Goal: Task Accomplishment & Management: Complete application form

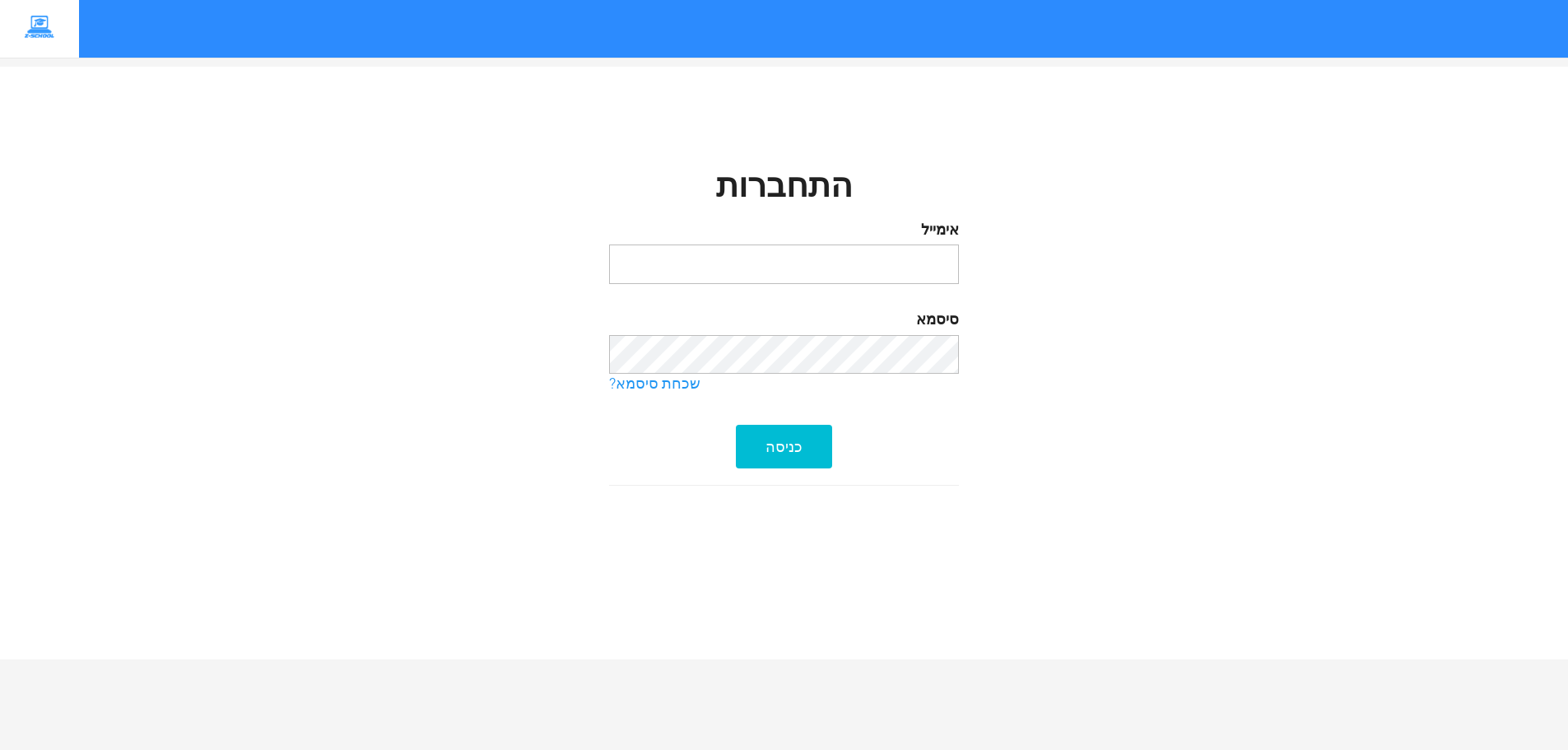
type input "[EMAIL_ADDRESS][DOMAIN_NAME]"
click at [774, 443] on div "כניסה" at bounding box center [783, 446] width 96 height 44
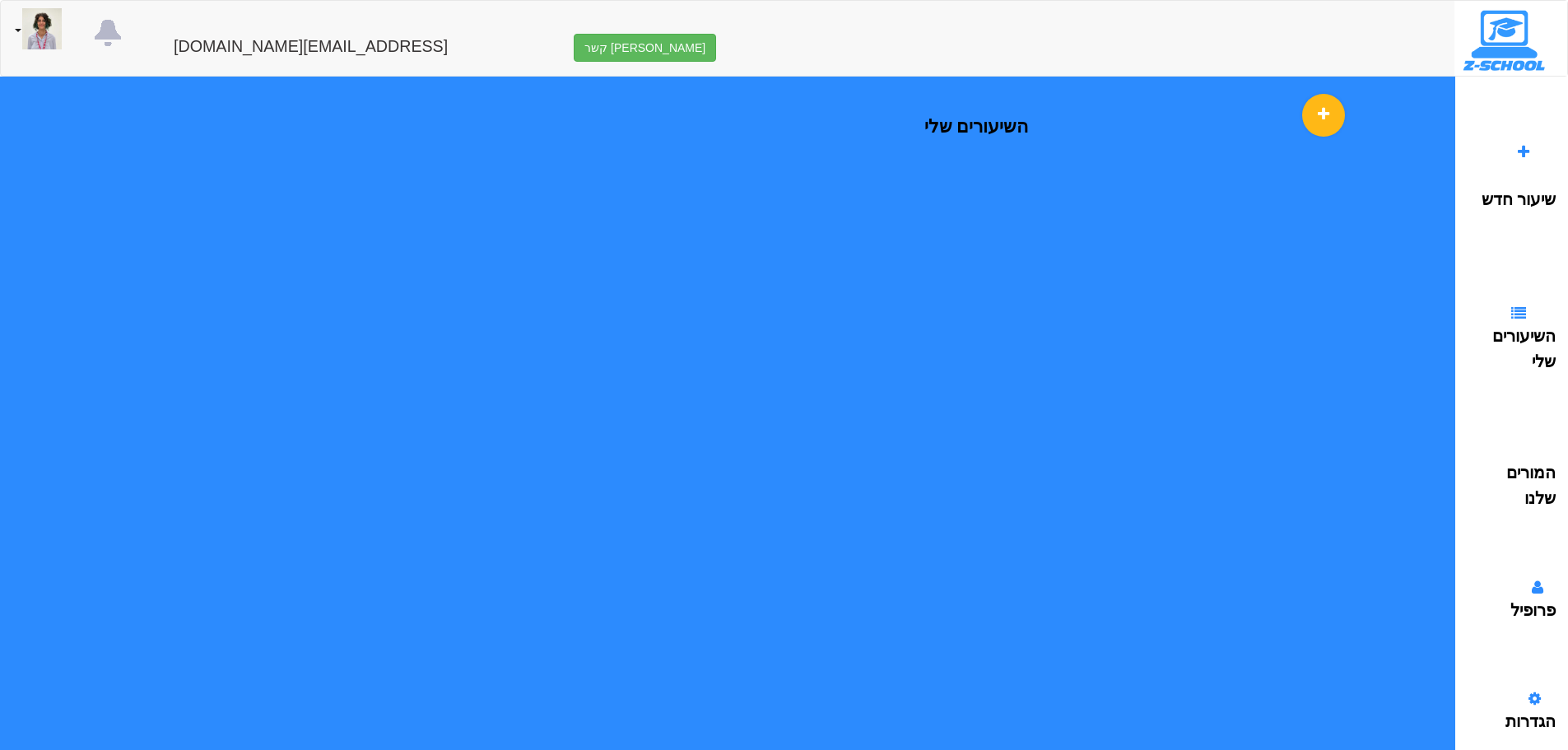
click at [1515, 145] on div at bounding box center [1518, 153] width 20 height 20
click at [1522, 146] on icon at bounding box center [1523, 152] width 12 height 15
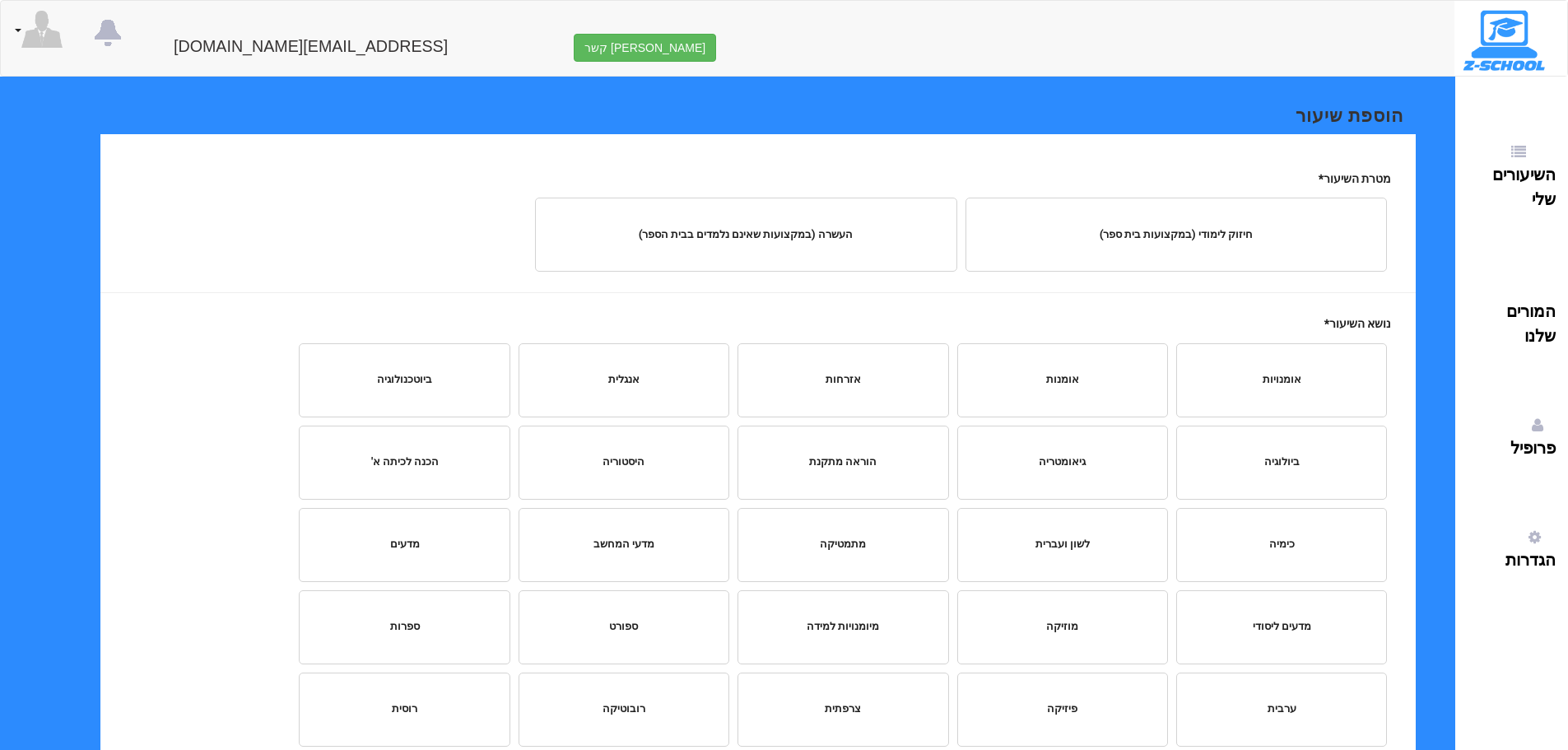
click at [1180, 234] on div "חיזוק לימודי (במקצועות בית ספר)" at bounding box center [1176, 235] width 396 height 16
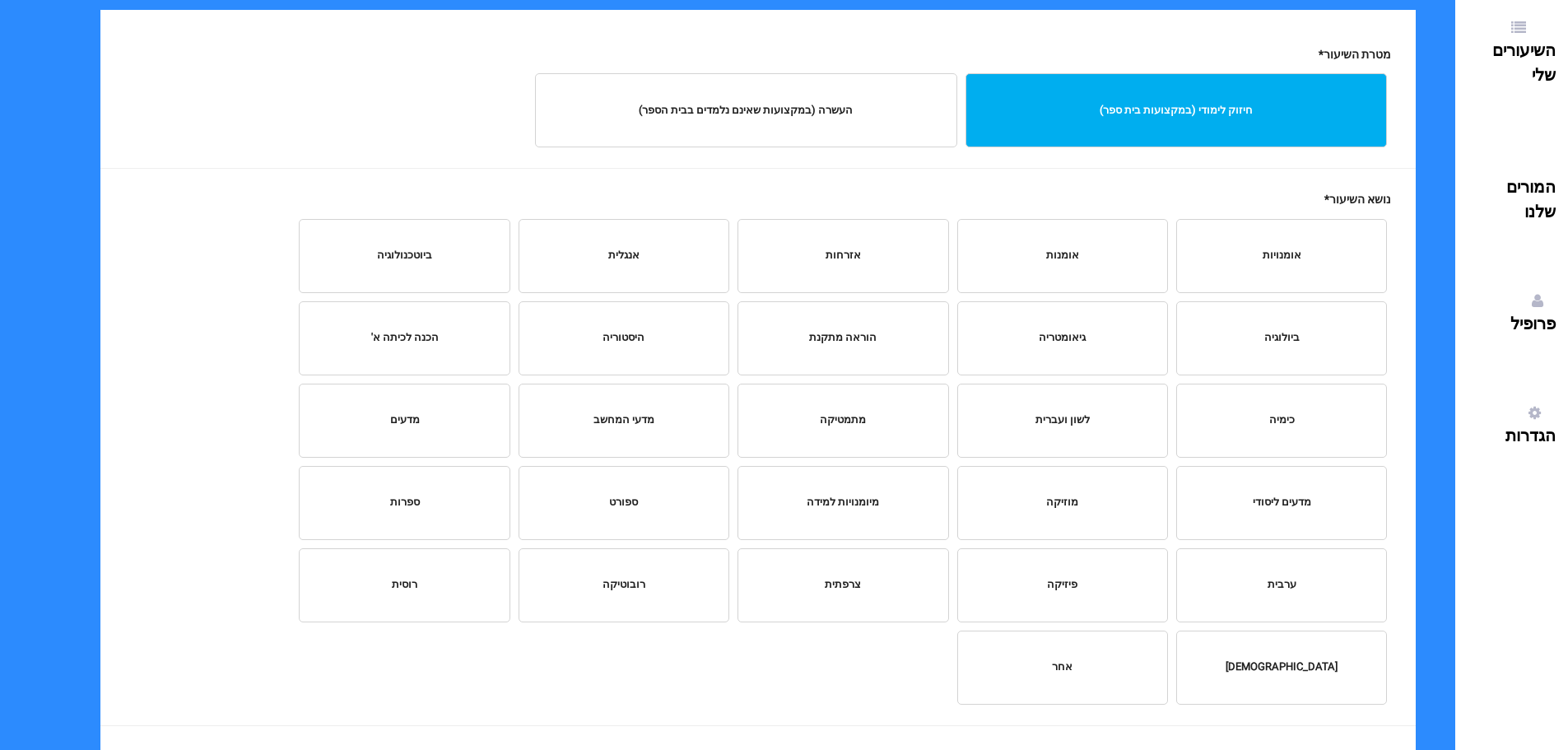
scroll to position [164, 0]
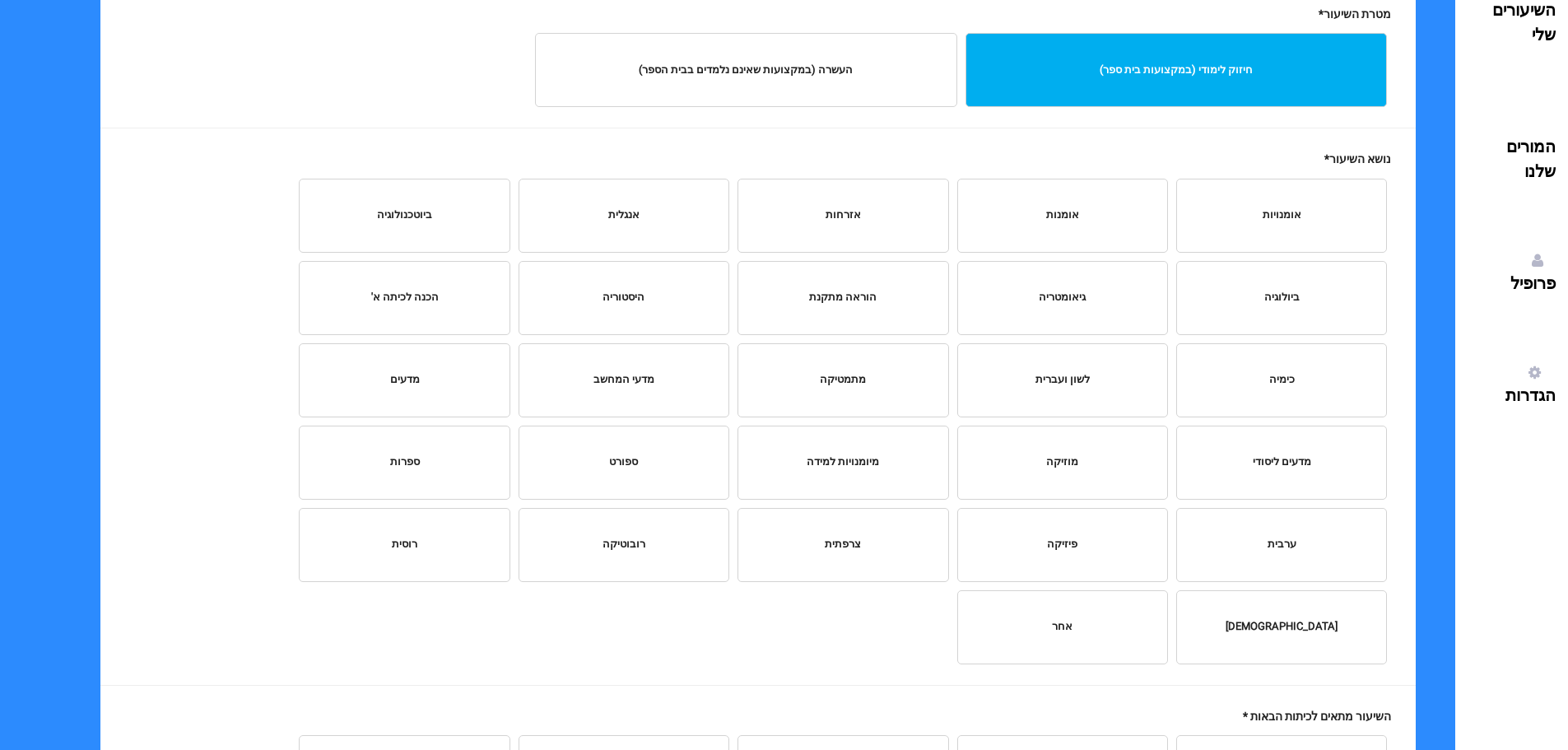
click at [1057, 551] on div "פיזיקה" at bounding box center [1063, 544] width 185 height 16
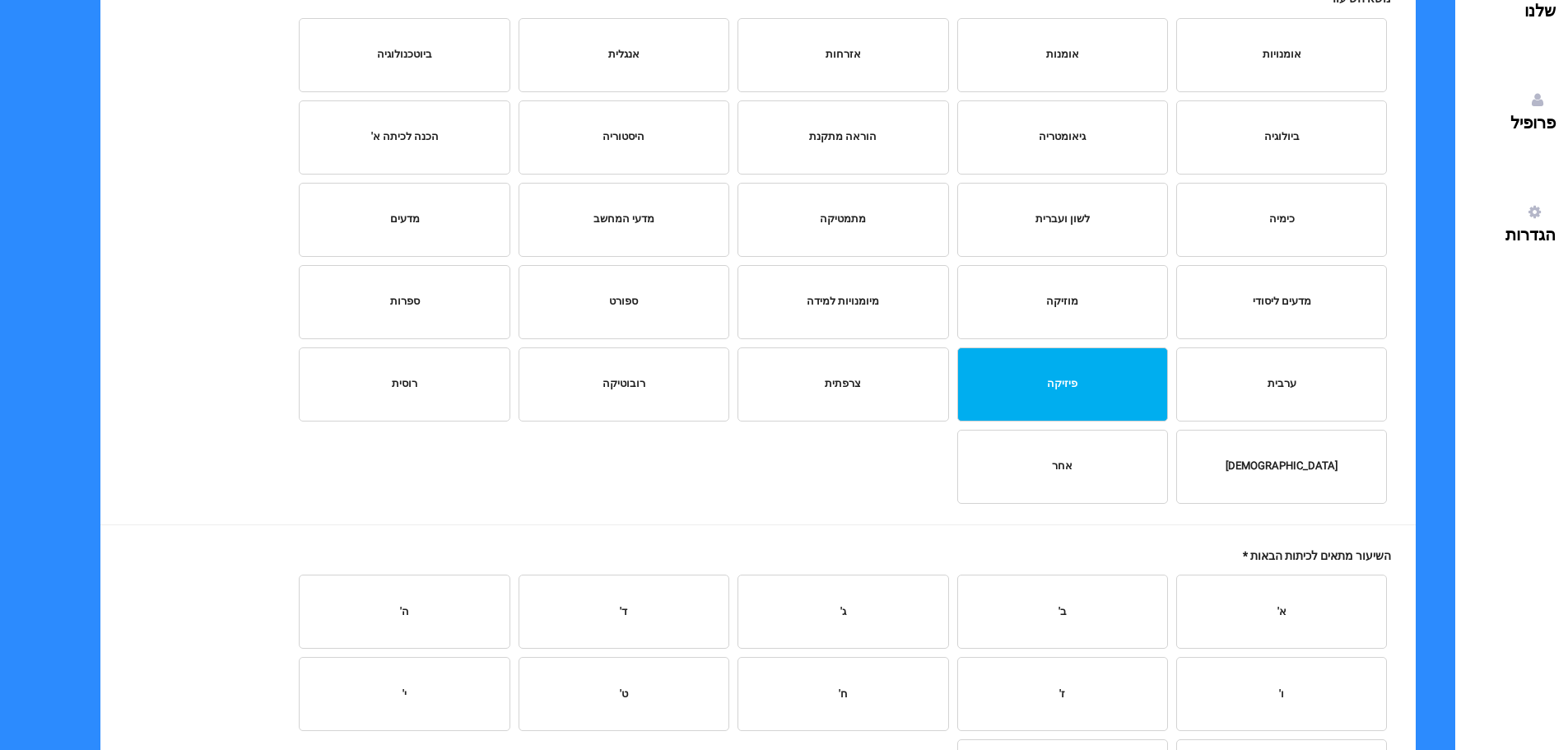
scroll to position [412, 0]
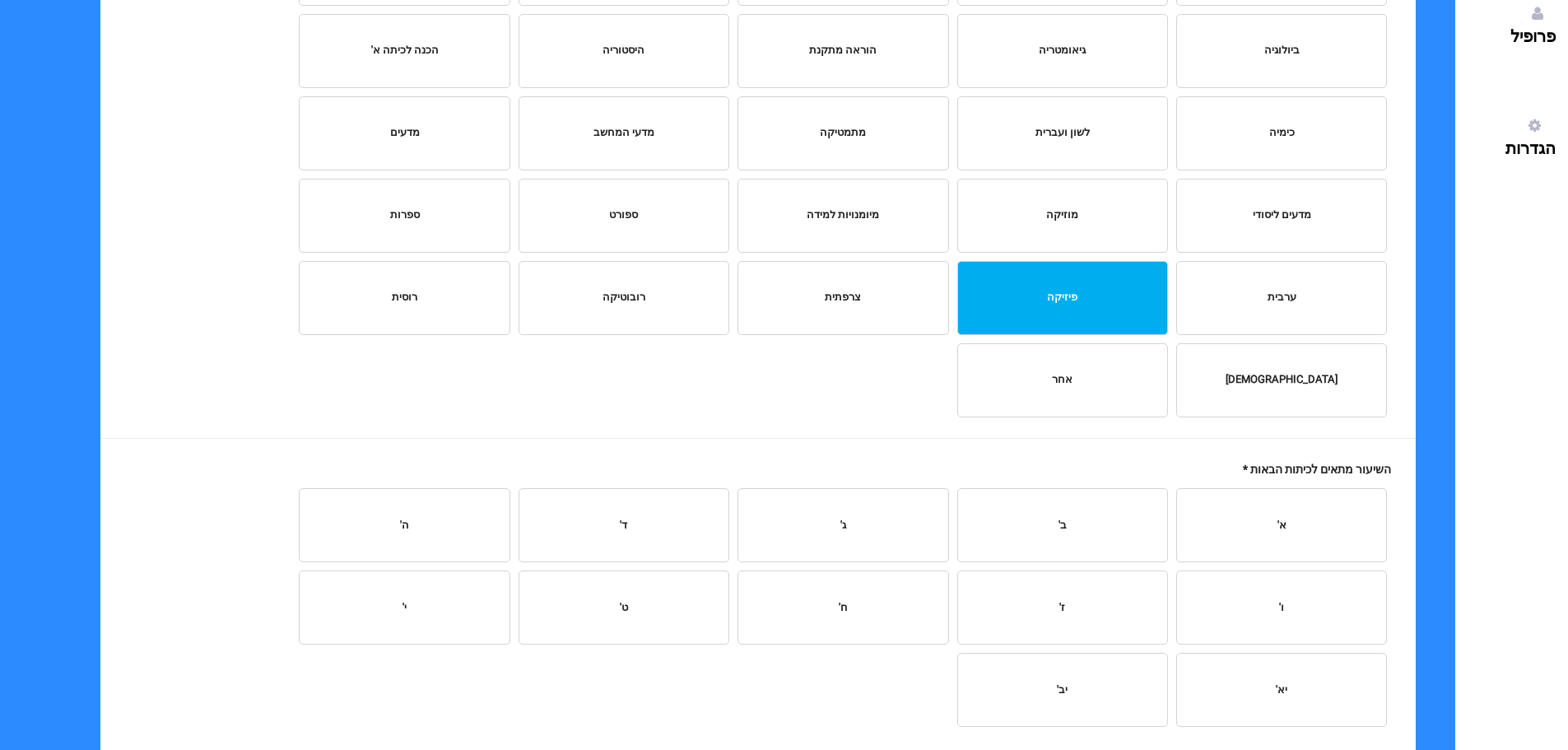
click at [808, 597] on div "ח'" at bounding box center [842, 607] width 211 height 74
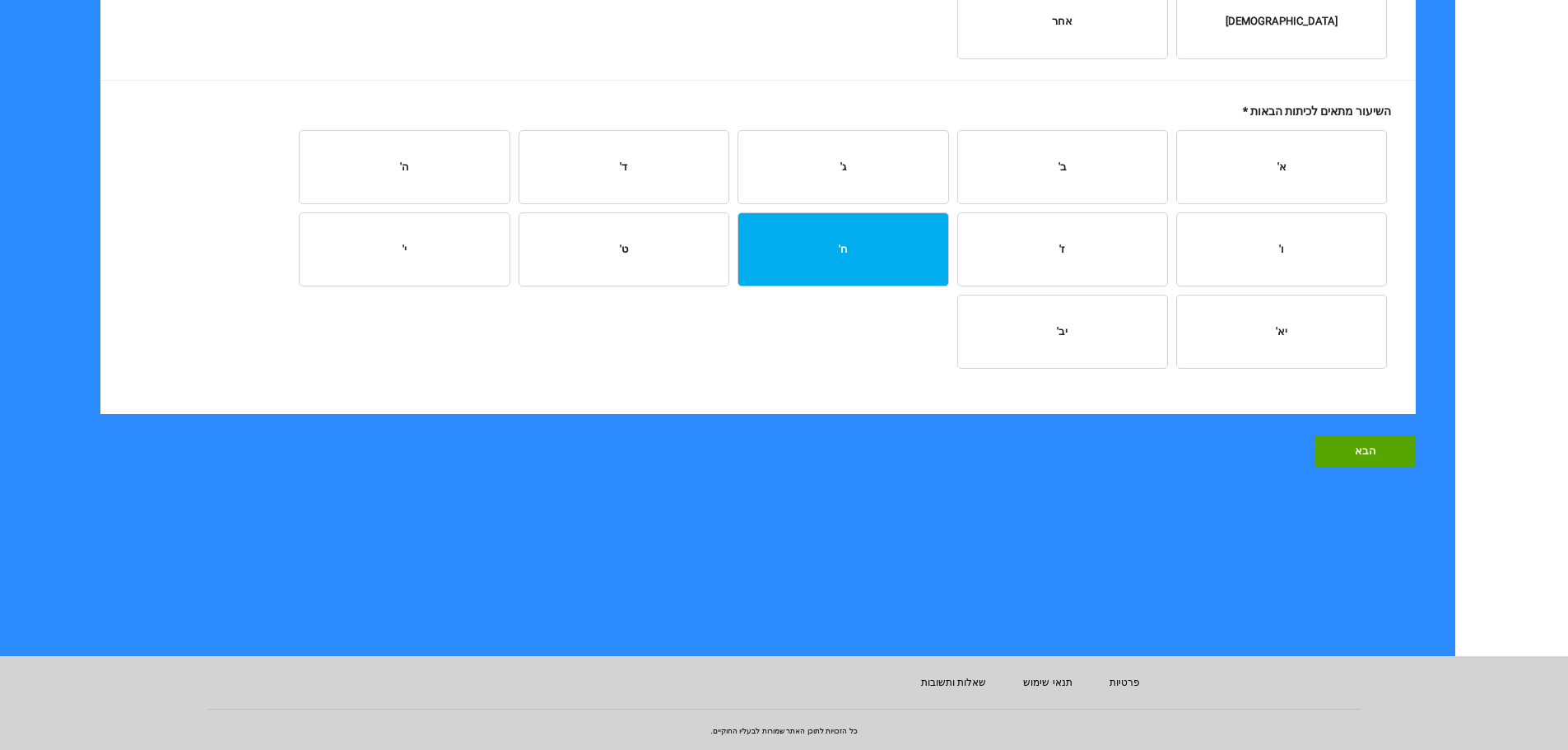
scroll to position [779, 0]
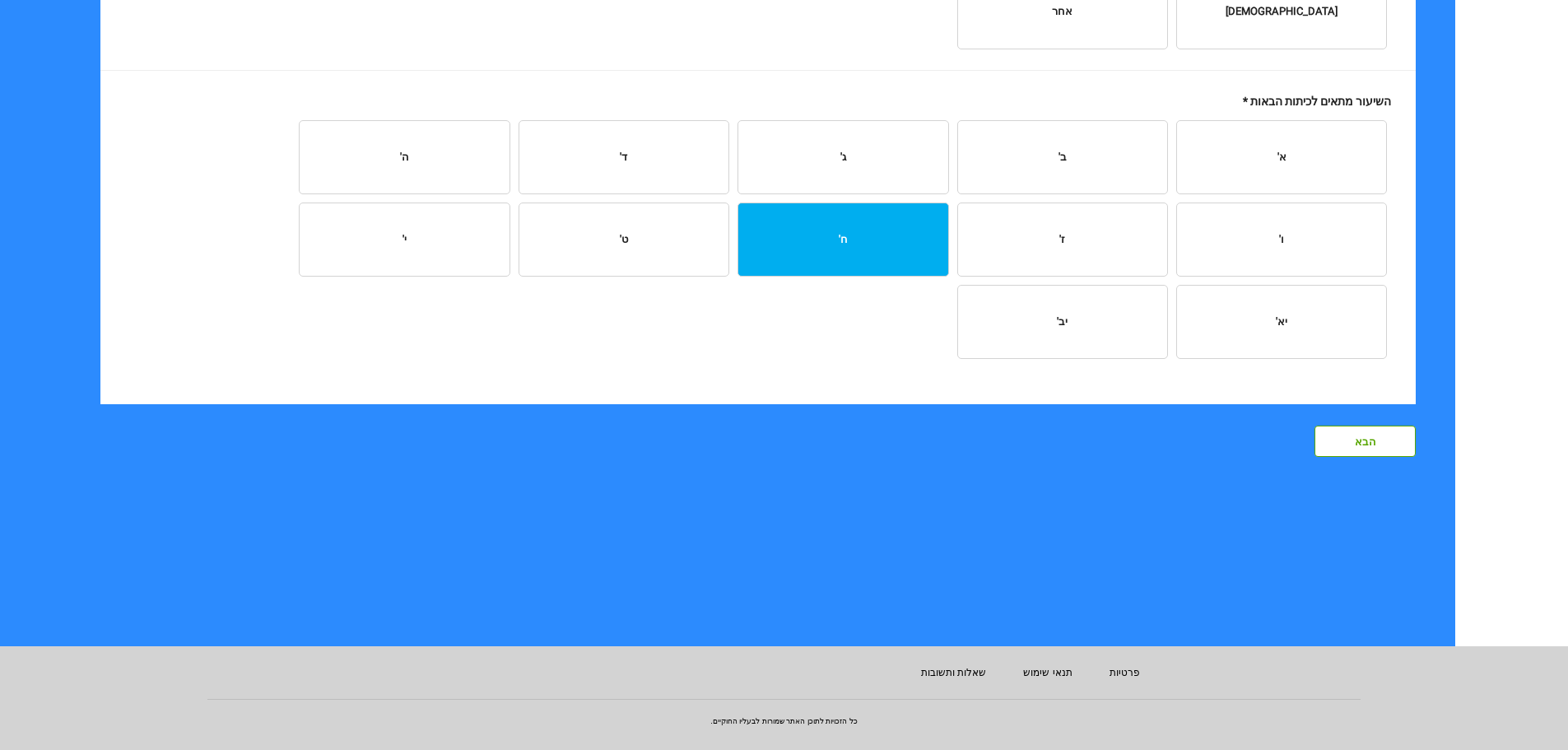
click at [1371, 423] on div "אחורה הבא" at bounding box center [758, 441] width 1315 height 74
click at [1372, 440] on div "הבא" at bounding box center [1365, 441] width 101 height 31
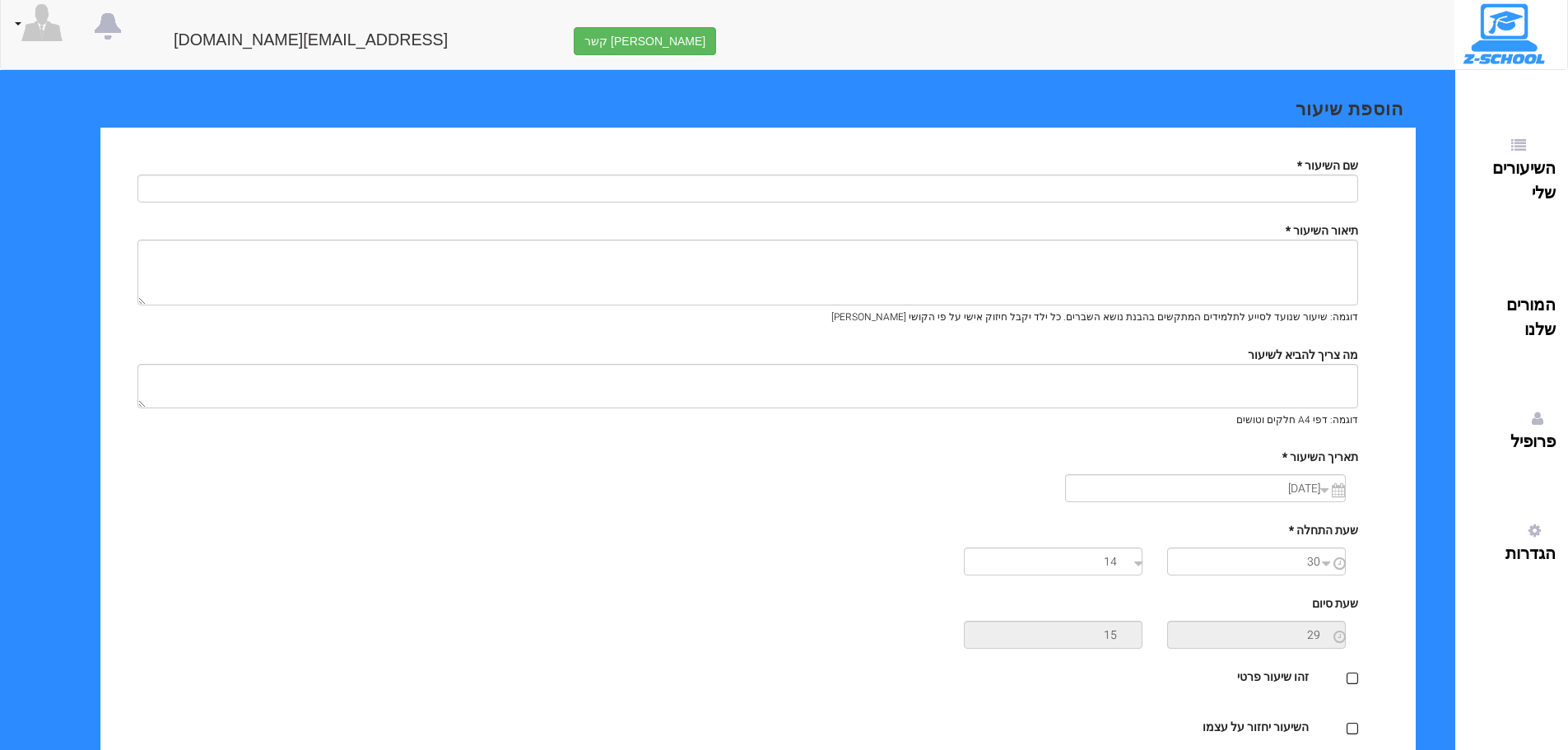
scroll to position [0, 0]
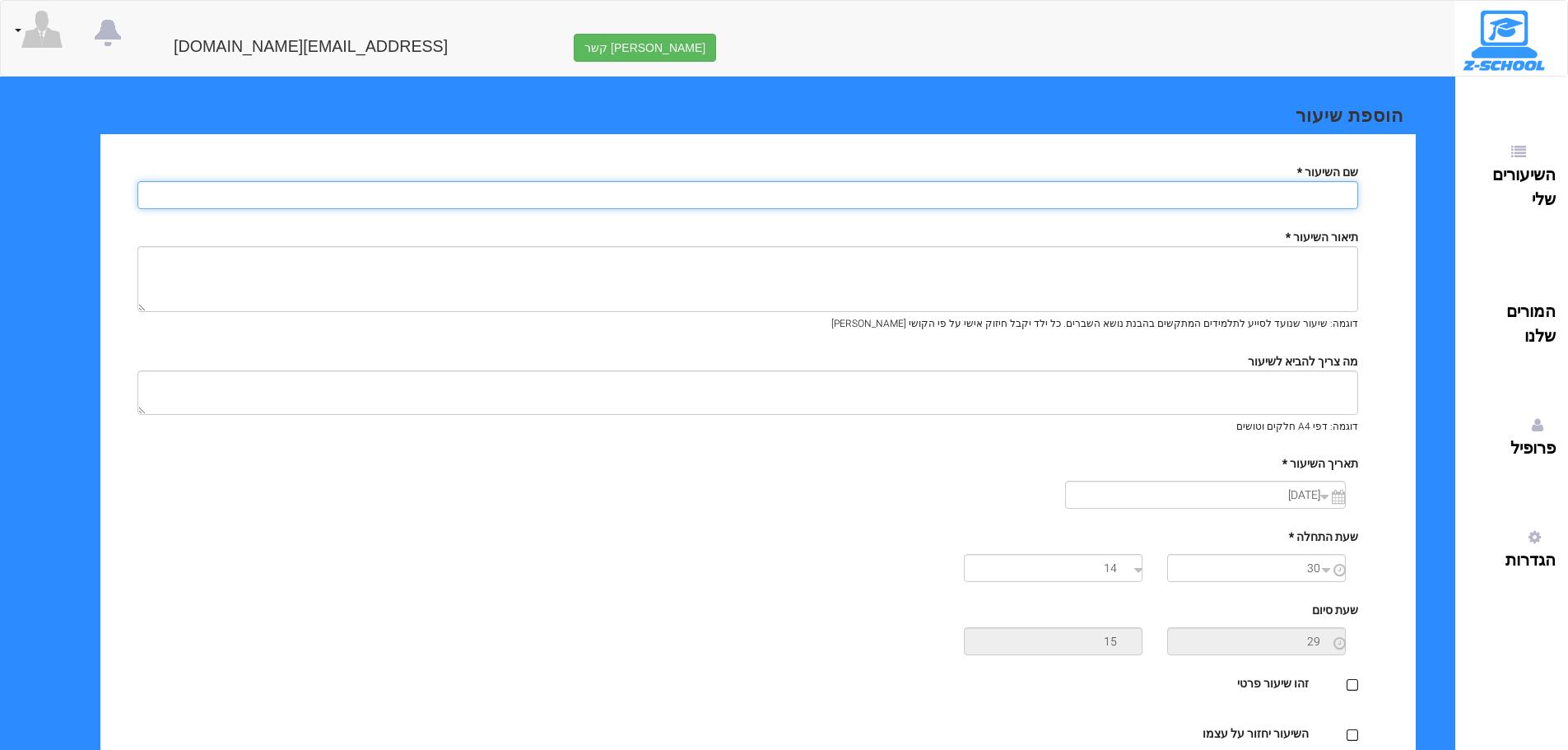
click at [1252, 196] on input "text" at bounding box center [747, 194] width 1220 height 28
type input "פיזיקה נויה כיתה ח"
click at [1299, 198] on input "פיזיקה נויה כיתה ח" at bounding box center [747, 194] width 1220 height 28
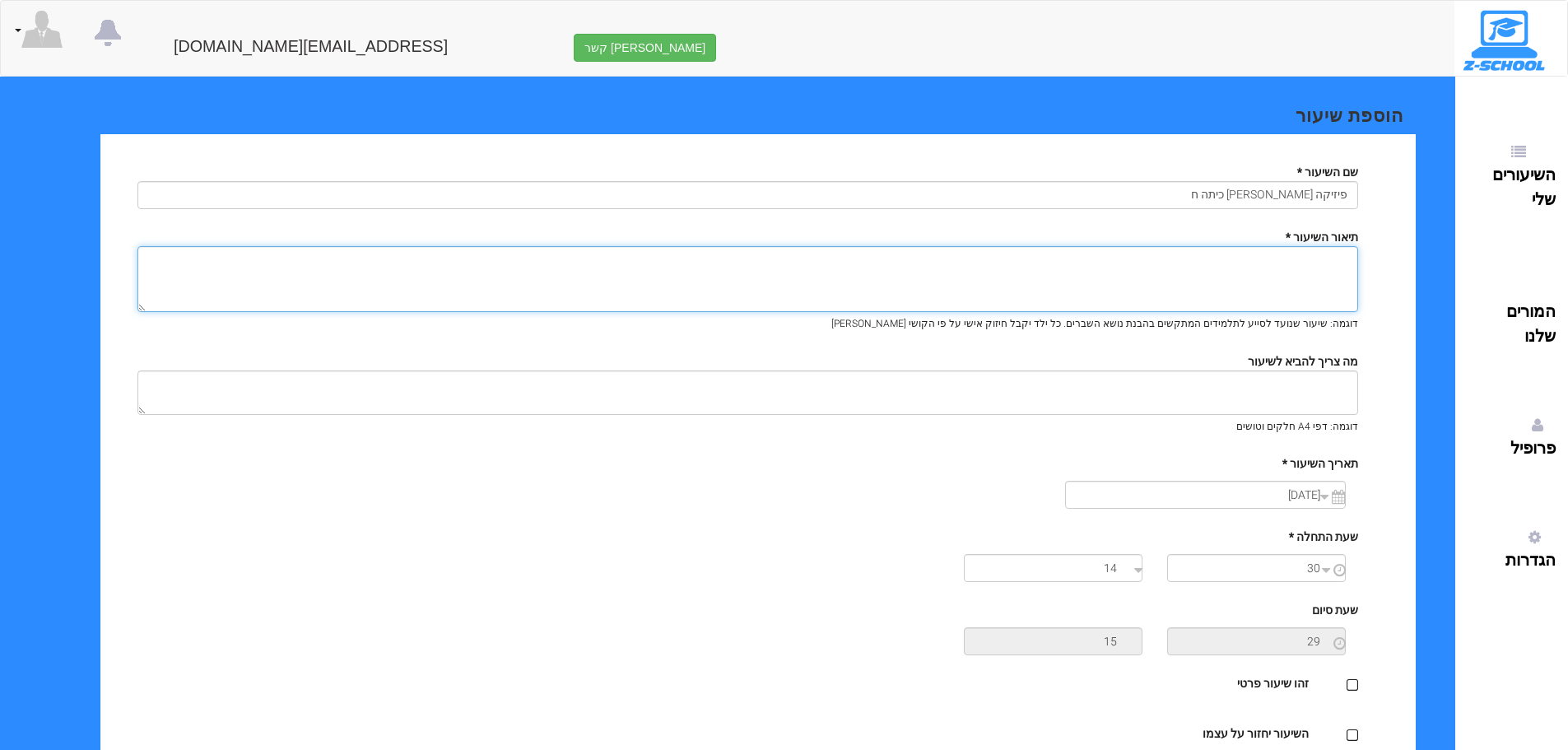
click at [1319, 281] on textarea at bounding box center [747, 279] width 1220 height 66
paste textarea "פיזיקה נויה כיתה ח"
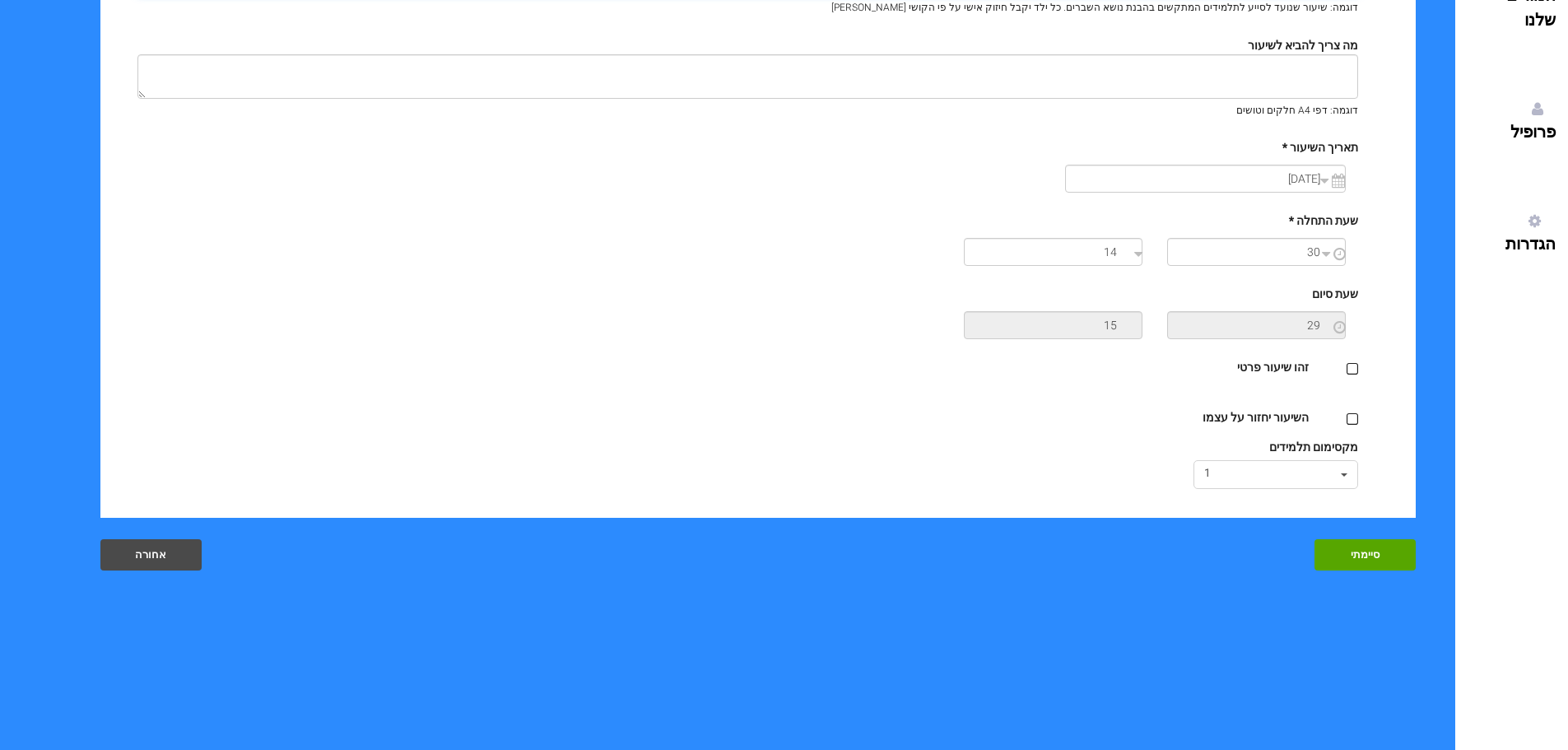
scroll to position [329, 0]
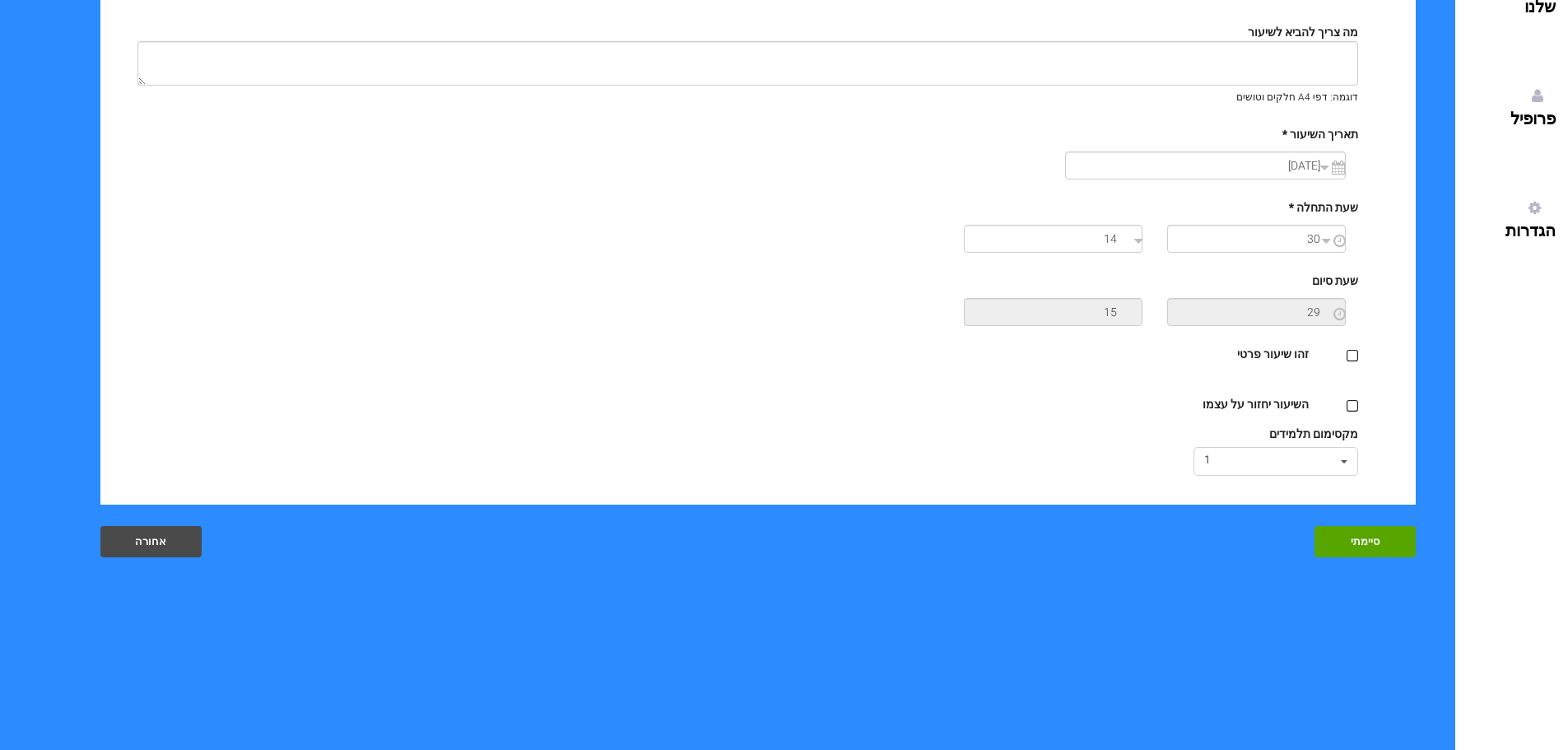
type textarea "פיזיקה נויה כיתה ח"
click at [1120, 235] on input "14" at bounding box center [1053, 238] width 179 height 28
click at [1058, 299] on span at bounding box center [1057, 293] width 45 height 45
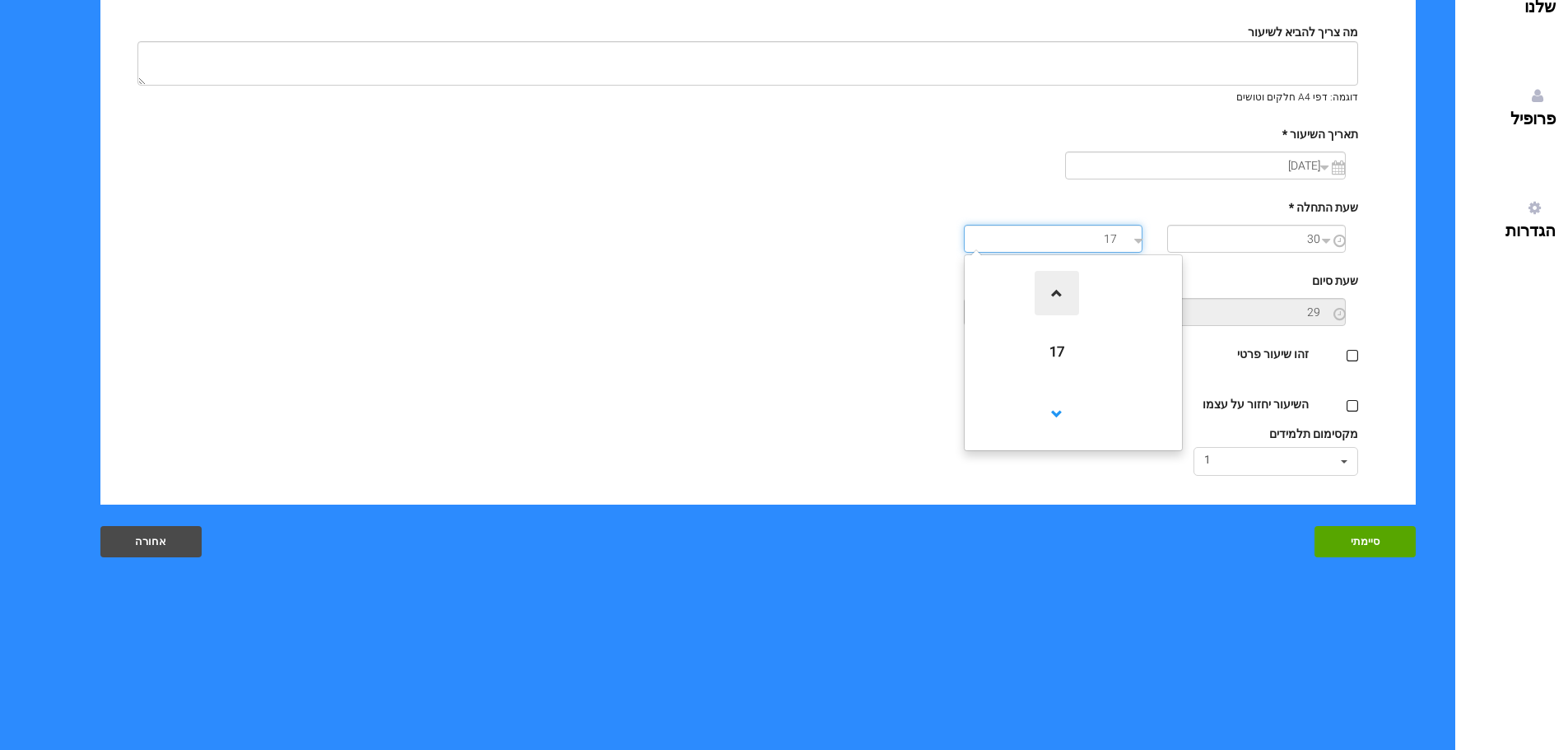
click at [1058, 299] on span at bounding box center [1057, 293] width 45 height 45
type input "18"
type input "19"
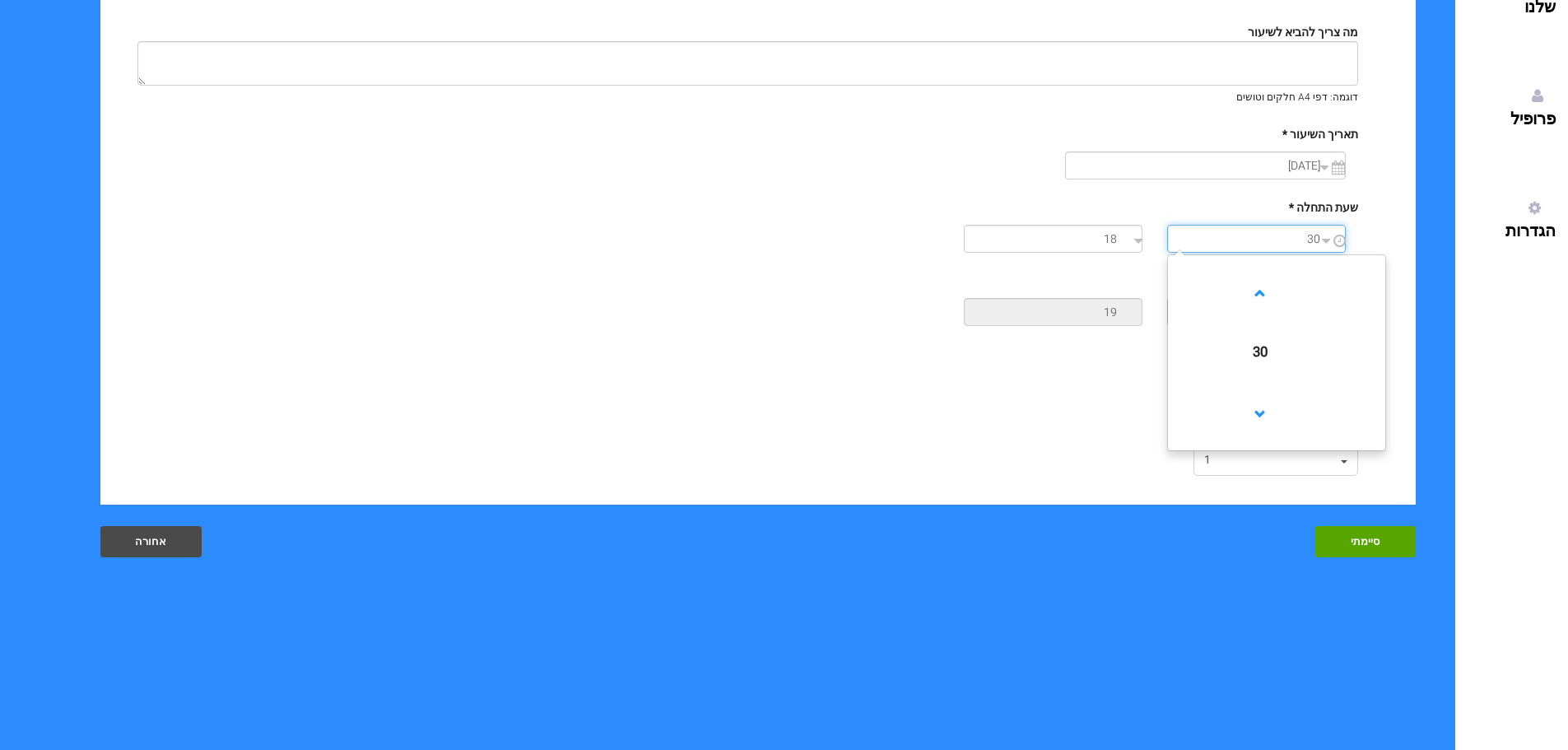
click at [1255, 238] on input "30" at bounding box center [1256, 238] width 179 height 28
click at [1249, 287] on span at bounding box center [1260, 293] width 45 height 45
type input "00"
type input "0"
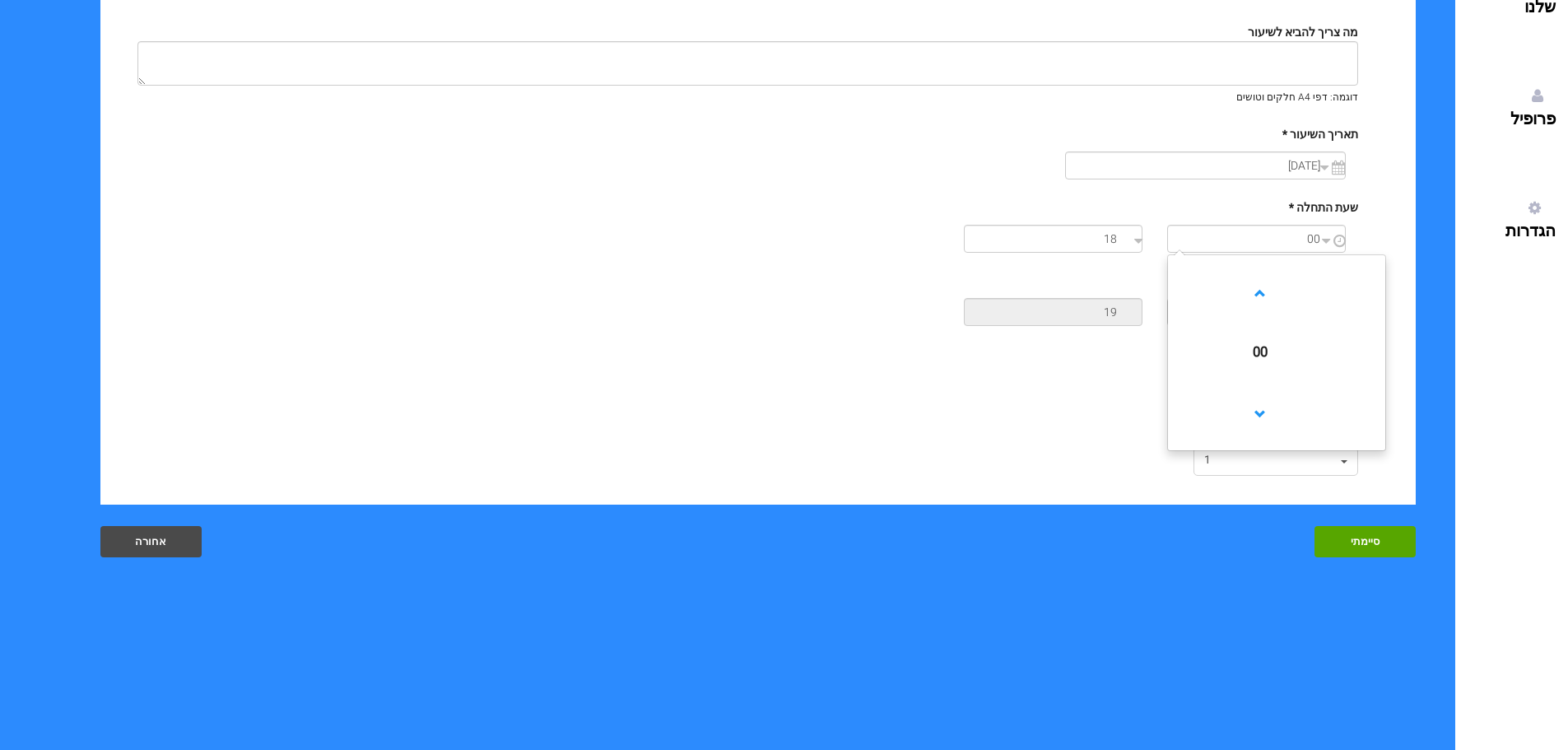
click at [1099, 428] on div "מקסימום תלמידים" at bounding box center [748, 434] width 1245 height 17
drag, startPoint x: 1351, startPoint y: 358, endPoint x: 1354, endPoint y: 369, distance: 11.4
click at [1351, 358] on icon at bounding box center [1352, 356] width 12 height 15
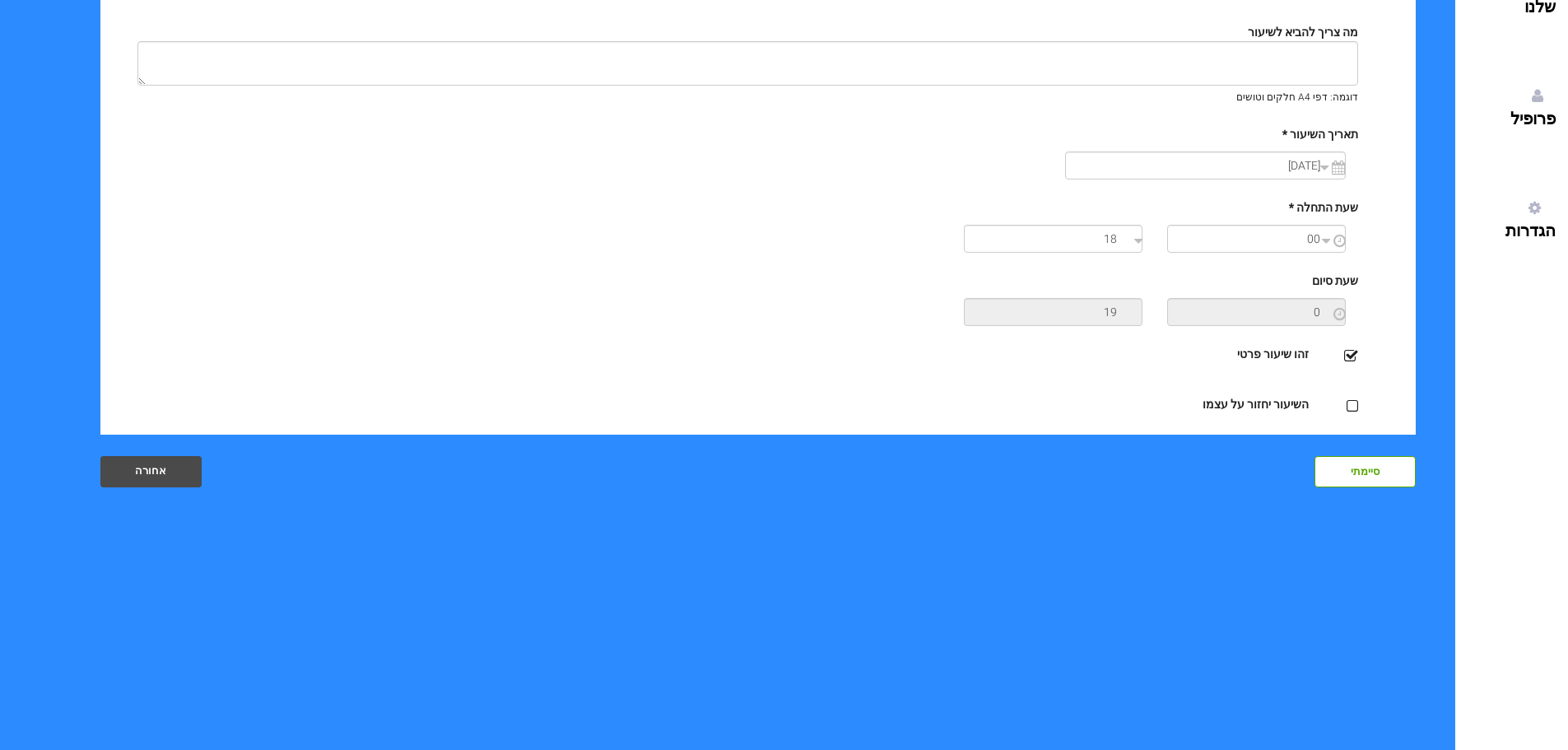
click at [1372, 477] on div "סיימתי" at bounding box center [1365, 471] width 101 height 31
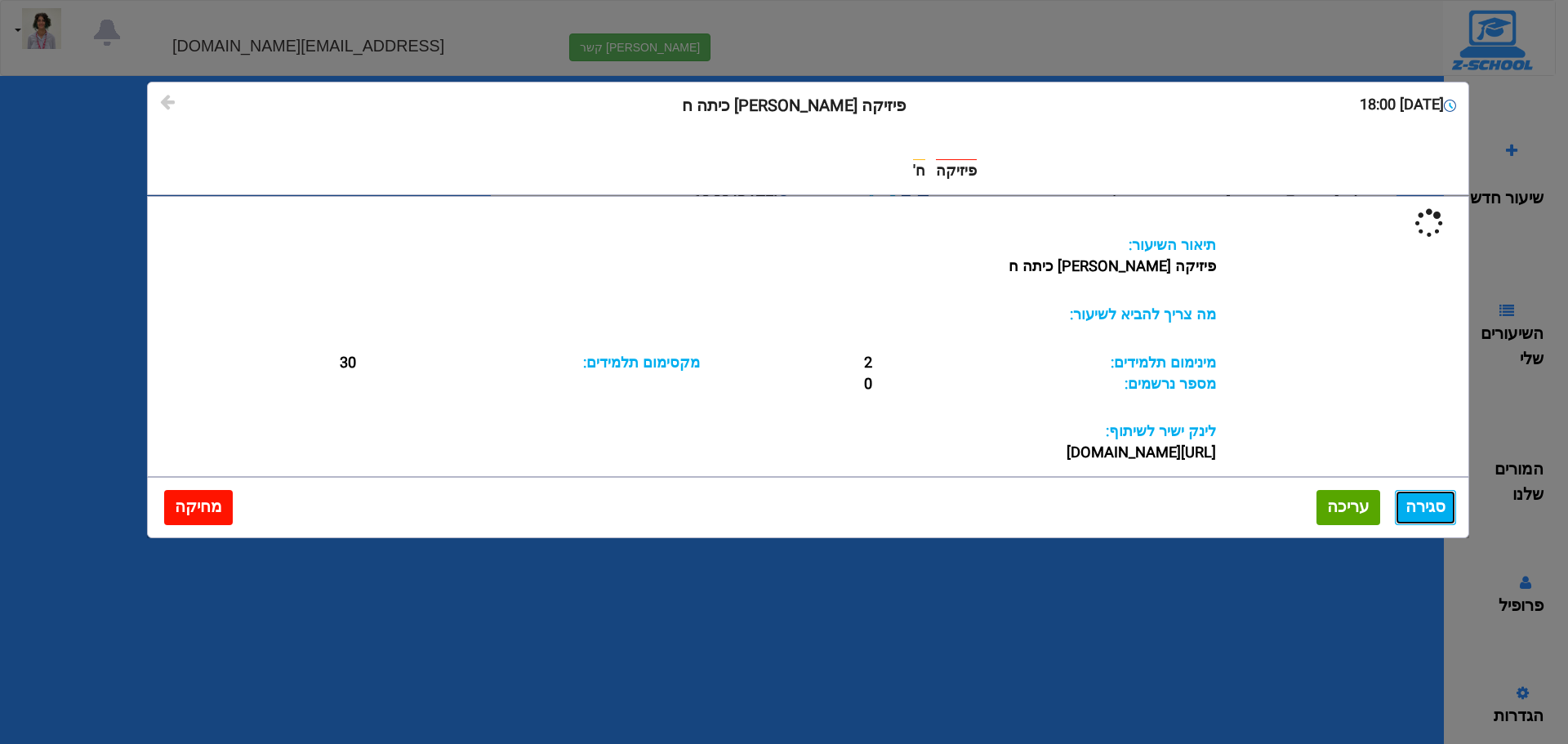
click at [1437, 511] on button "סגירה" at bounding box center [1425, 507] width 62 height 35
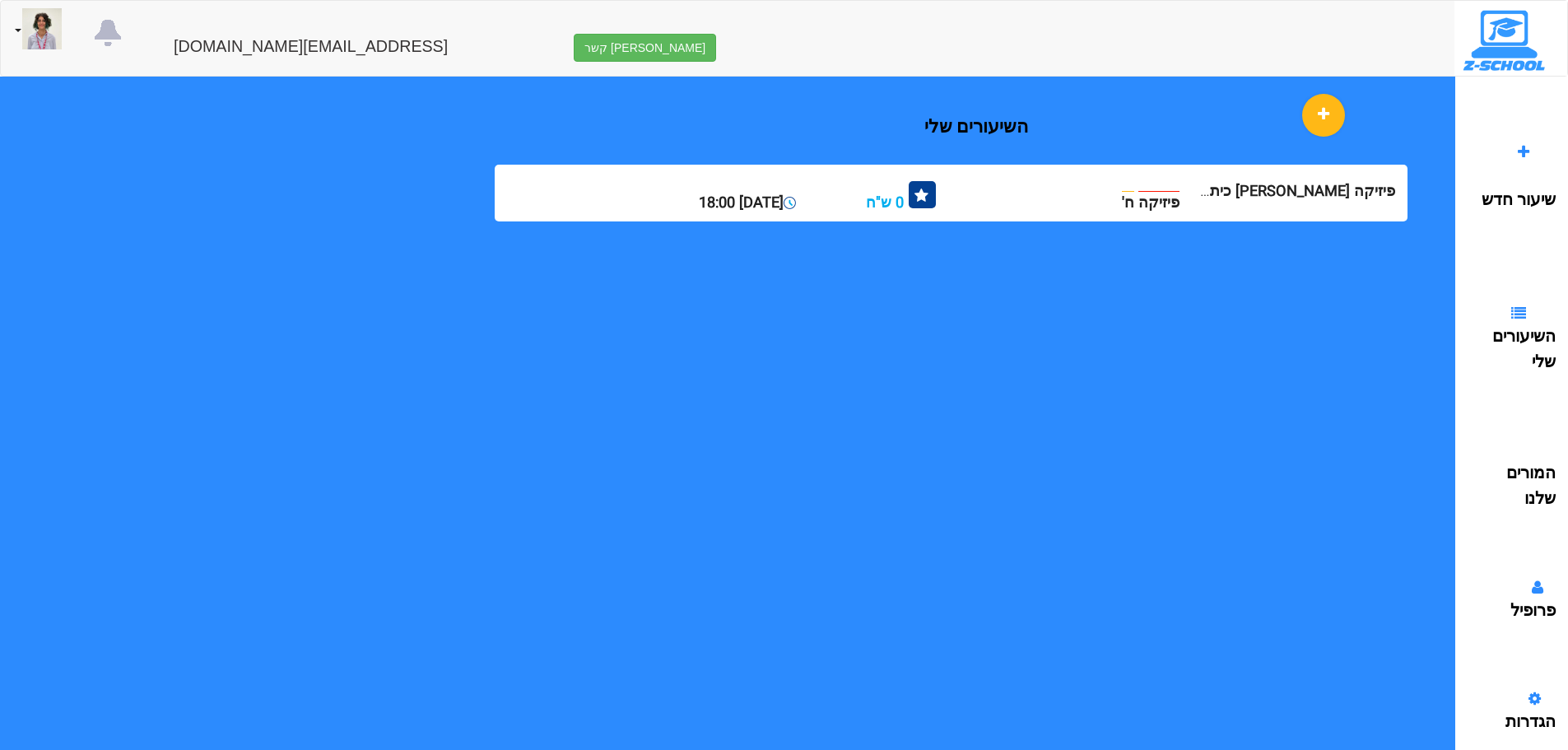
click at [1355, 541] on div "השיעורים שלי פיזיקה נויה כיתה ח פיזיקה ח' 0 ש"ח 21/09/2025, 18:00 2 30" at bounding box center [766, 377] width 1380 height 600
click at [1074, 473] on div "השיעורים שלי פיזיקה נויה כיתה ח פיזיקה ח' 0 ש"ח 21/09/2025, 18:00 2 30" at bounding box center [766, 377] width 1380 height 600
